Goal: Task Accomplishment & Management: Manage account settings

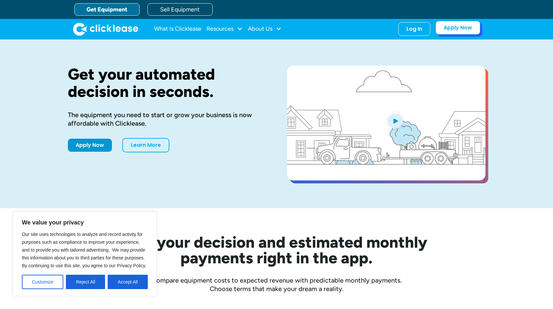
click at [457, 27] on link "Apply Now" at bounding box center [458, 28] width 45 height 14
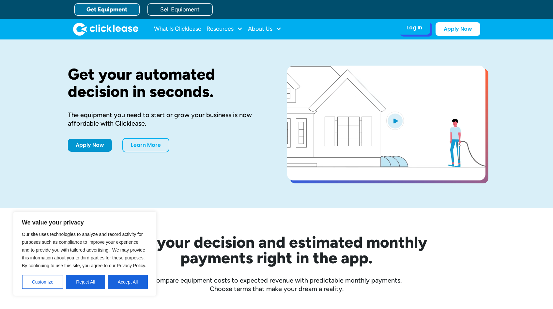
click at [411, 29] on div "Log In" at bounding box center [415, 27] width 16 height 7
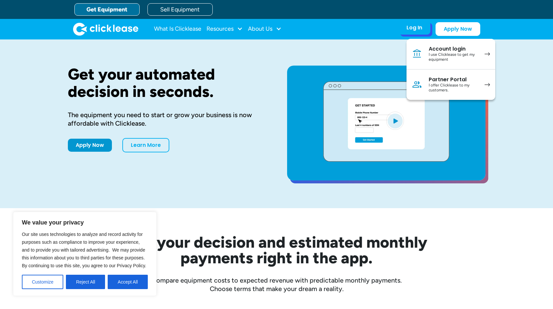
click at [453, 55] on div "I use Clicklease to get my equipment" at bounding box center [453, 57] width 49 height 10
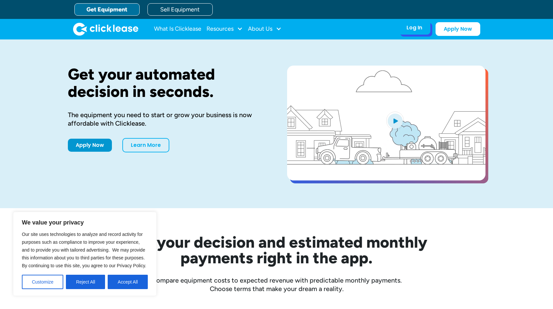
click at [411, 28] on div "Log In" at bounding box center [415, 27] width 16 height 7
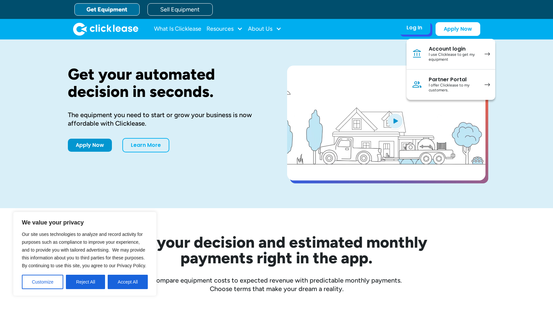
click at [454, 86] on div "I offer Clicklease to my customers." at bounding box center [453, 88] width 49 height 10
